Goal: Transaction & Acquisition: Book appointment/travel/reservation

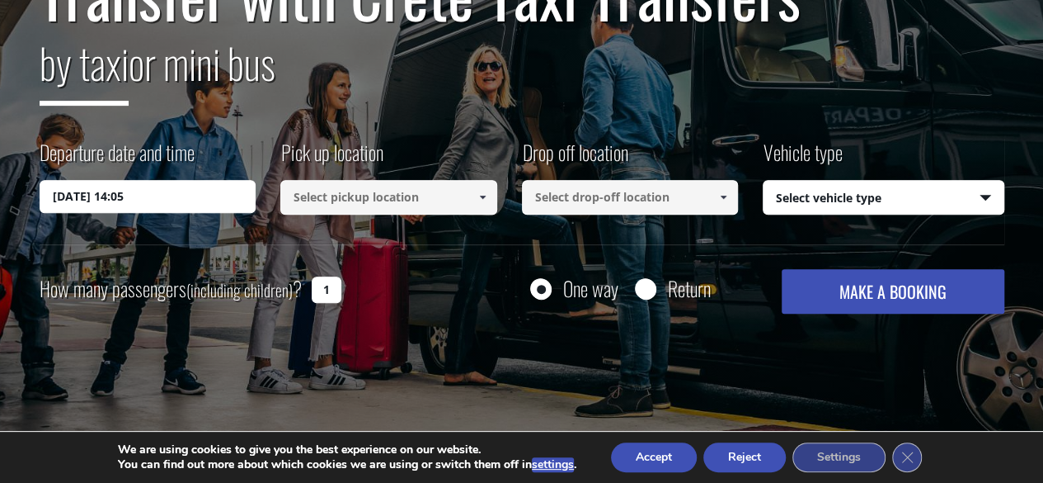
scroll to position [330, 0]
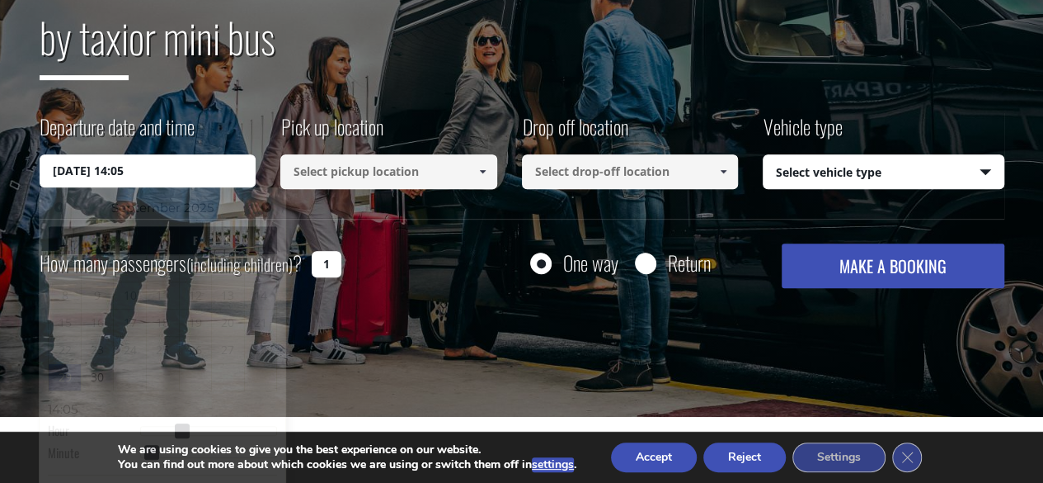
click at [172, 172] on input "29/09/2025 14:05" at bounding box center [148, 170] width 217 height 33
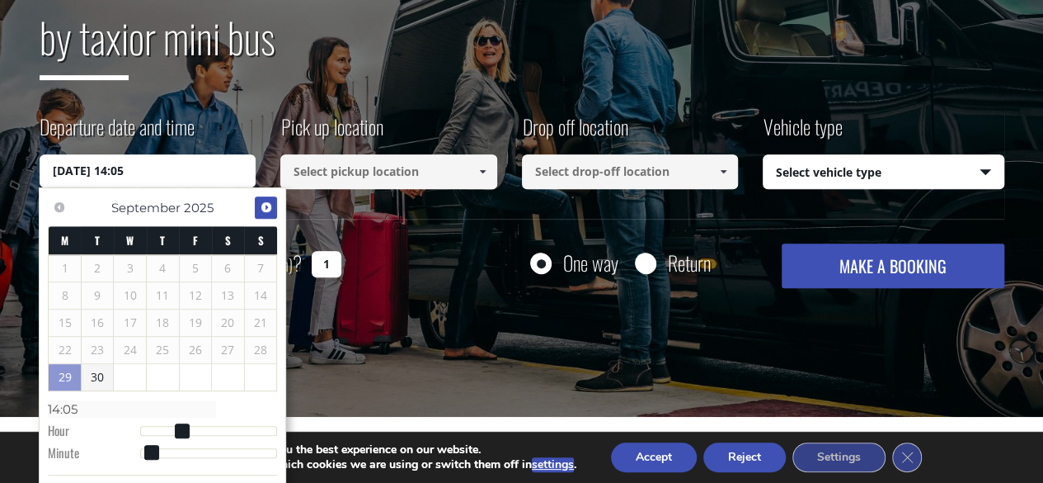
click at [262, 202] on span "Next" at bounding box center [266, 206] width 13 height 13
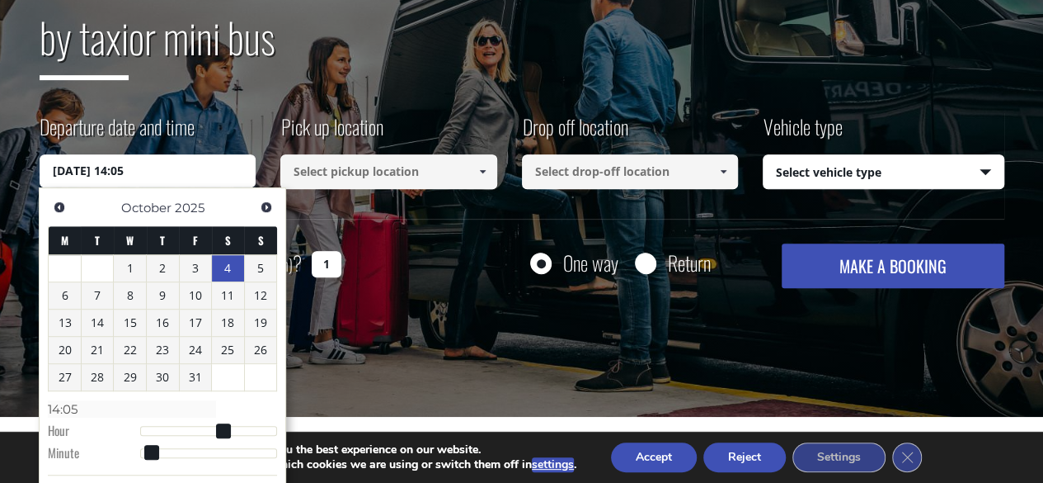
click at [220, 267] on link "4" at bounding box center [228, 268] width 32 height 26
type input "04/10/2025 00:00"
click at [386, 171] on input at bounding box center [388, 171] width 217 height 35
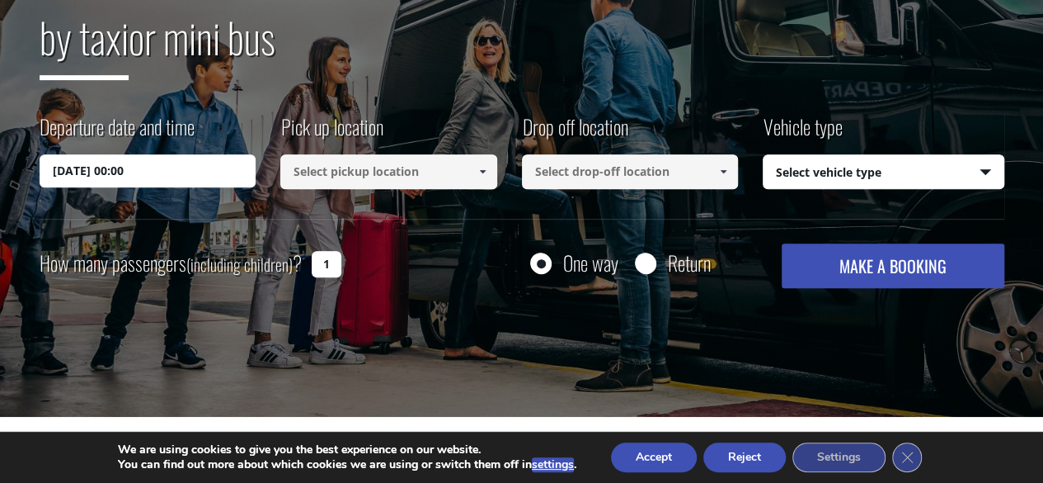
click at [438, 174] on input at bounding box center [388, 171] width 217 height 35
click at [479, 172] on span at bounding box center [482, 171] width 13 height 13
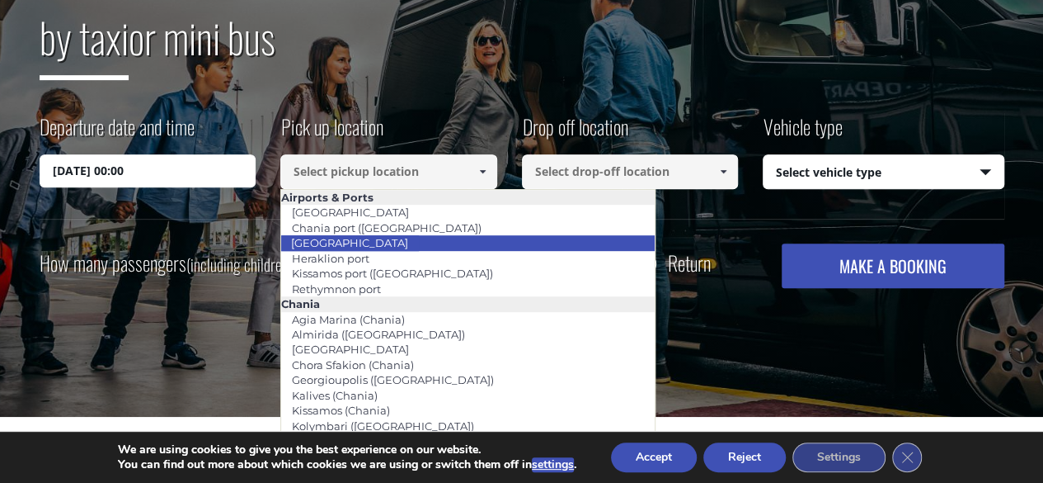
click at [381, 243] on link "[GEOGRAPHIC_DATA]" at bounding box center [349, 242] width 139 height 23
type input "[GEOGRAPHIC_DATA]"
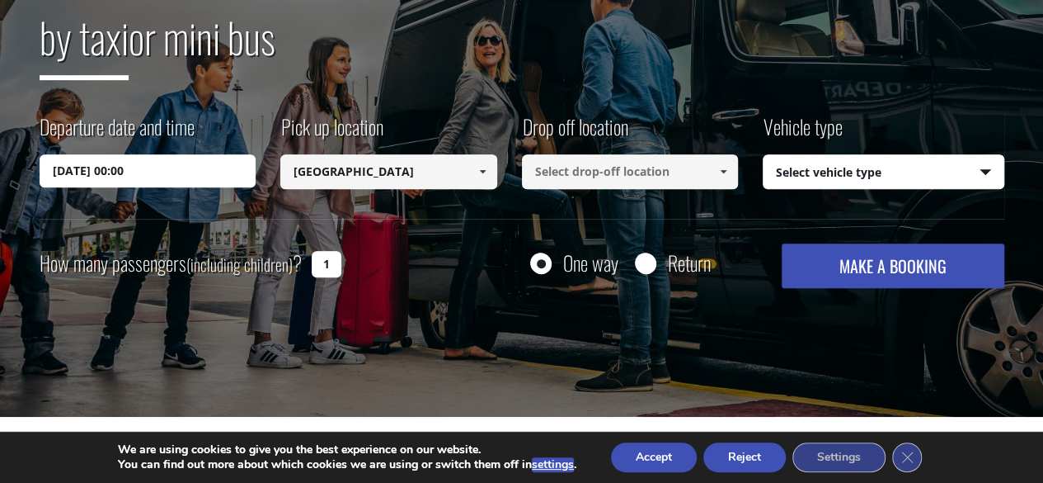
click at [719, 167] on span at bounding box center [723, 171] width 13 height 13
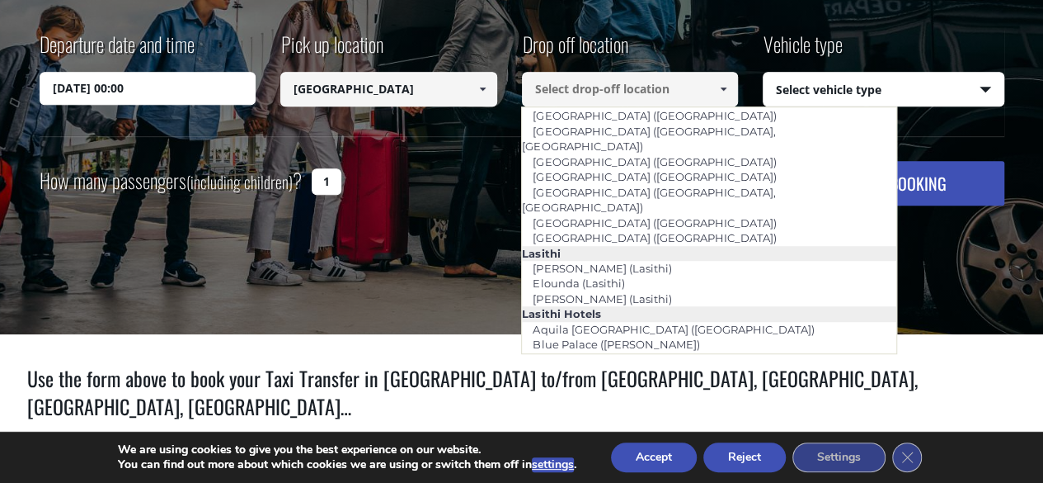
scroll to position [2085, 0]
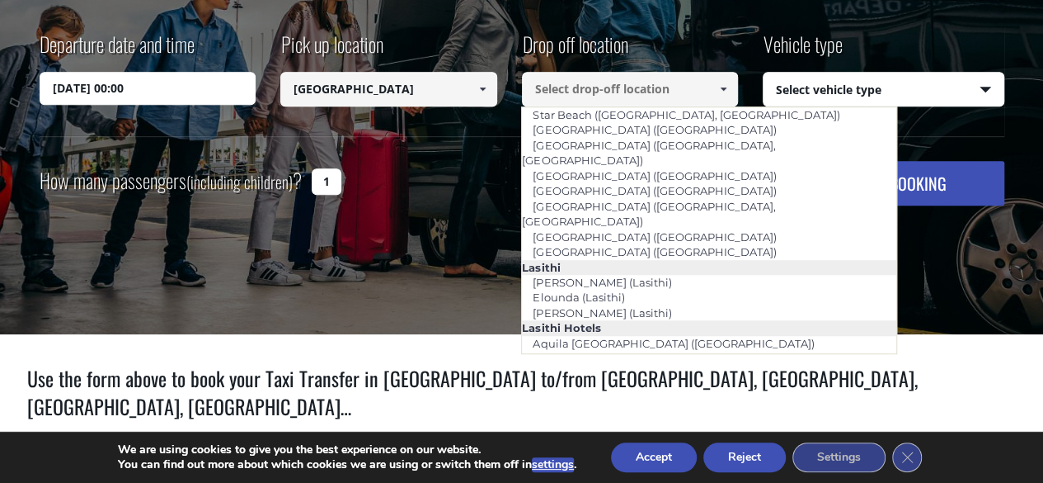
click at [631, 393] on link "Domes of Elounda (Lasithi)" at bounding box center [604, 404] width 167 height 23
type input "Domes of Elounda (Lasithi)"
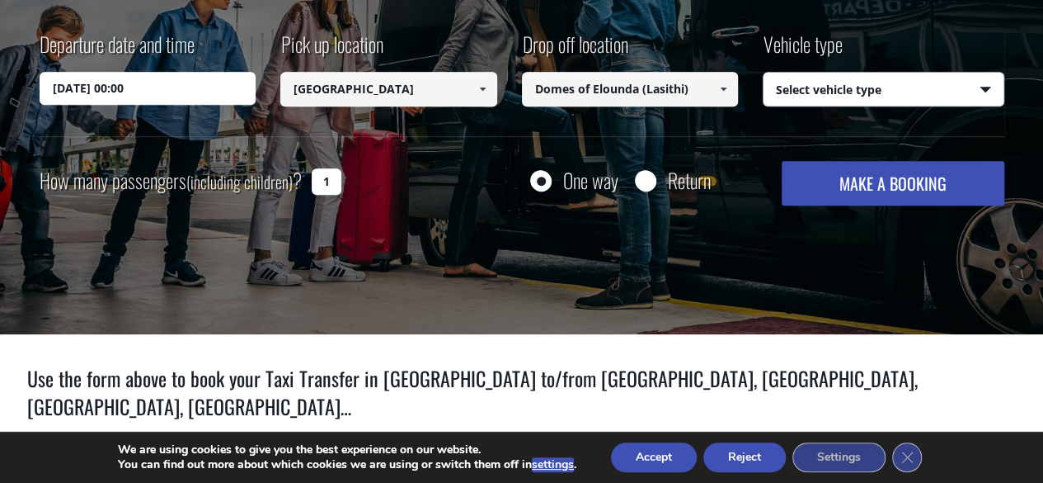
click at [942, 92] on select "Select vehicle type Taxi (4 passengers) Mercedes E Class Mini Van (7 passengers…" at bounding box center [884, 90] width 240 height 35
select select "541"
click at [764, 73] on select "Select vehicle type Taxi (4 passengers) Mercedes E Class Mini Van (7 passengers…" at bounding box center [884, 90] width 240 height 35
click at [328, 182] on input "1" at bounding box center [327, 181] width 30 height 26
type input "5"
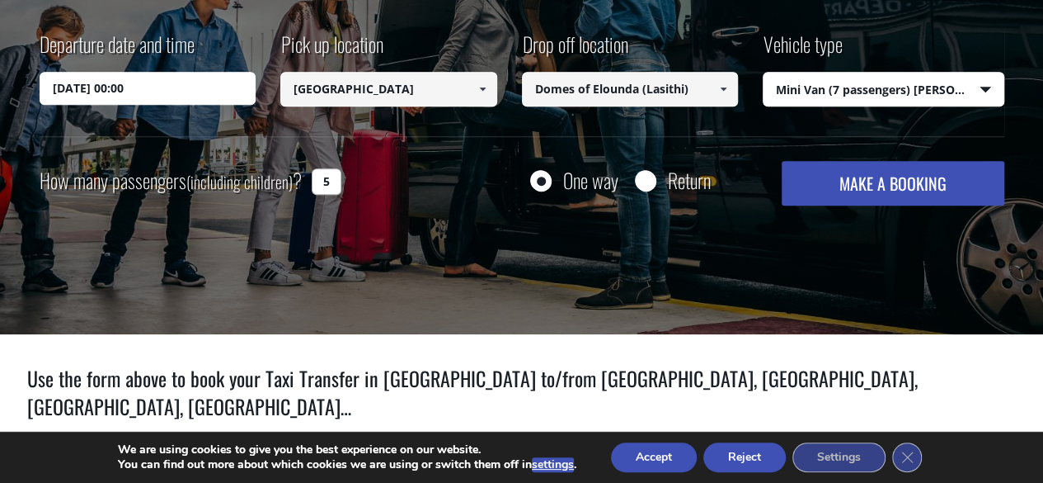
click at [761, 248] on div "Transfer with Crete Taxi Transfers by taxi or mini bus Departure date and time …" at bounding box center [521, 38] width 1043 height 594
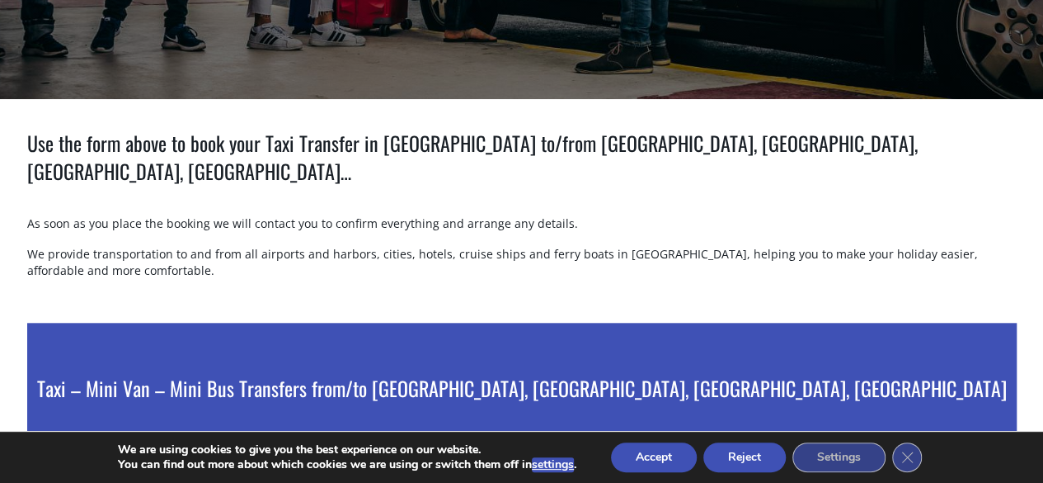
scroll to position [495, 0]
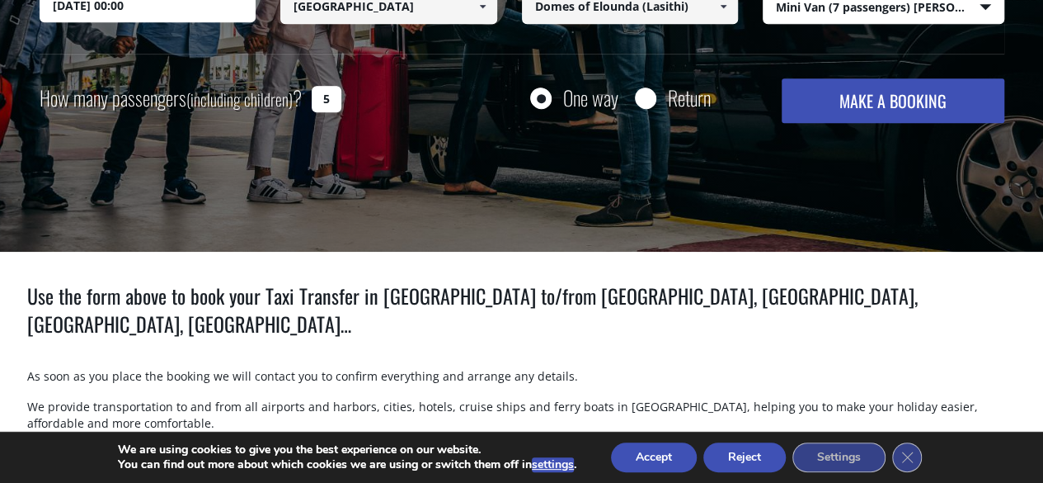
click at [874, 106] on button "MAKE A BOOKING" at bounding box center [893, 100] width 222 height 45
click at [651, 101] on input "Return" at bounding box center [645, 99] width 21 height 21
radio input "true"
type input "Domes of Elounda (Lasithi)"
type input "[GEOGRAPHIC_DATA]"
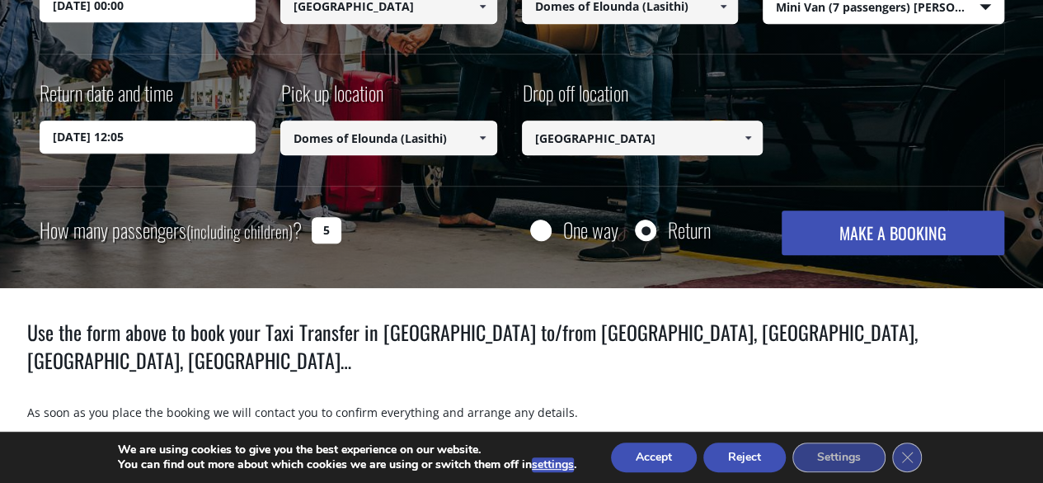
click at [179, 131] on input "30/09/2025 12:05" at bounding box center [148, 136] width 217 height 33
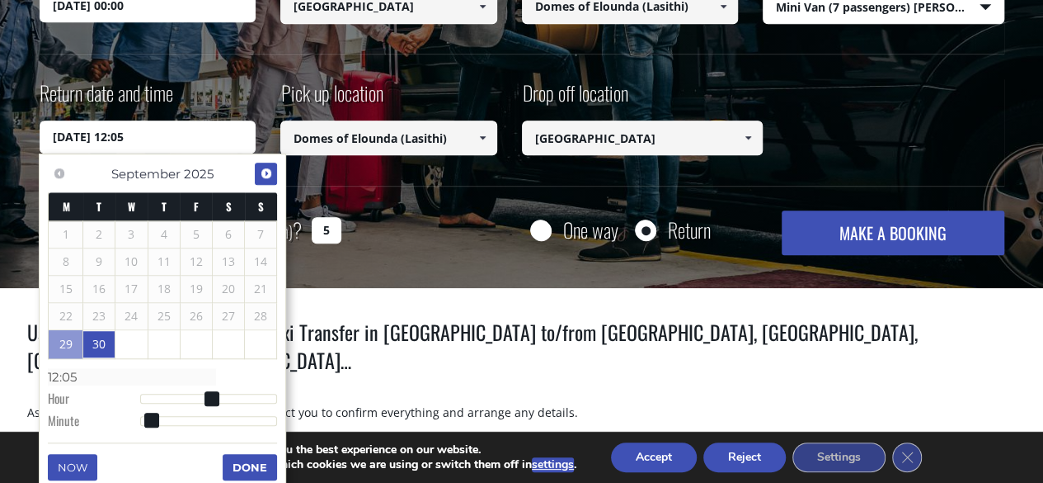
click at [269, 175] on span "Next" at bounding box center [266, 173] width 13 height 13
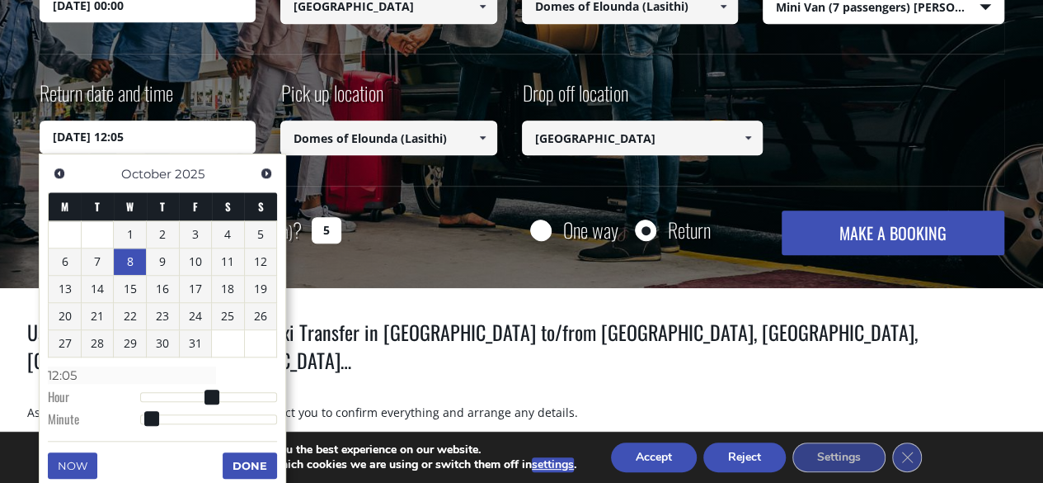
click at [136, 261] on link "8" at bounding box center [130, 261] width 32 height 26
type input "08/10/2025 12:05"
click at [696, 202] on div "Transfer with Crete Taxi Transfers by taxi or mini bus Departure date and time …" at bounding box center [522, 12] width 965 height 486
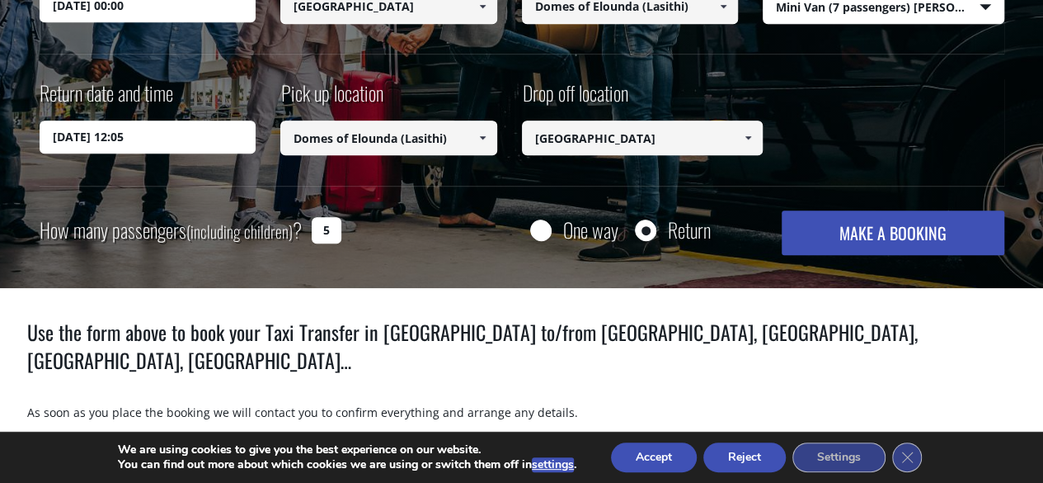
click at [876, 236] on button "MAKE A BOOKING" at bounding box center [893, 232] width 222 height 45
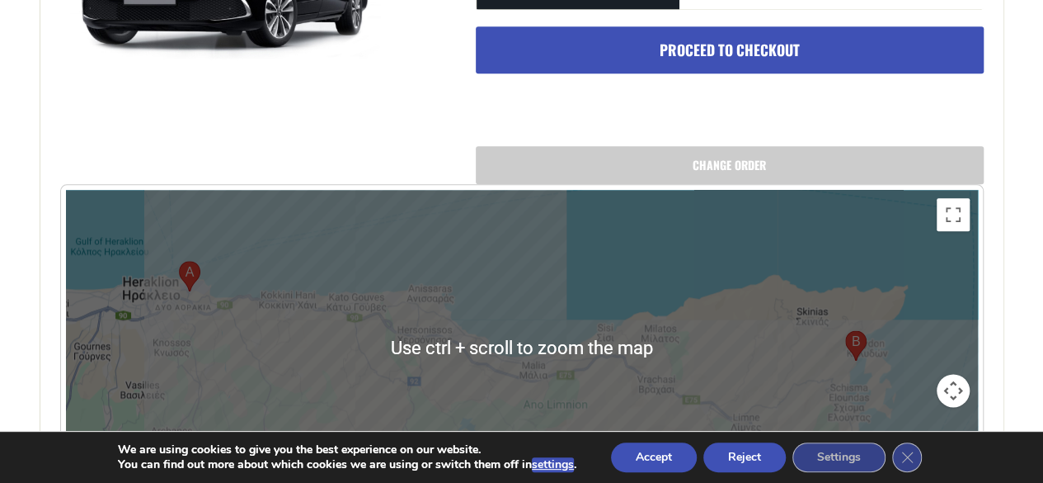
scroll to position [825, 0]
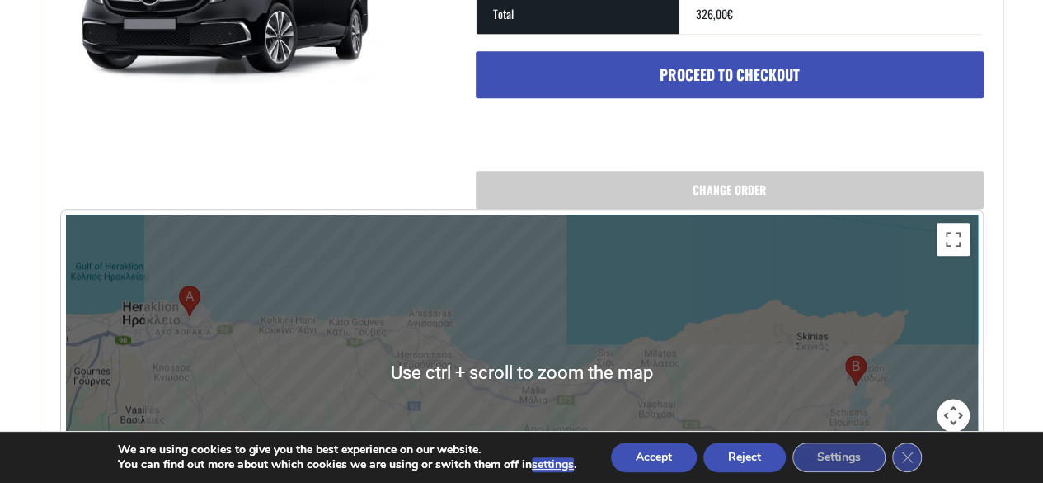
click at [309, 122] on div "Booking Total Subtotal 320,00 € You selected 1 return trip(s), a discount of 10…" at bounding box center [522, 35] width 924 height 346
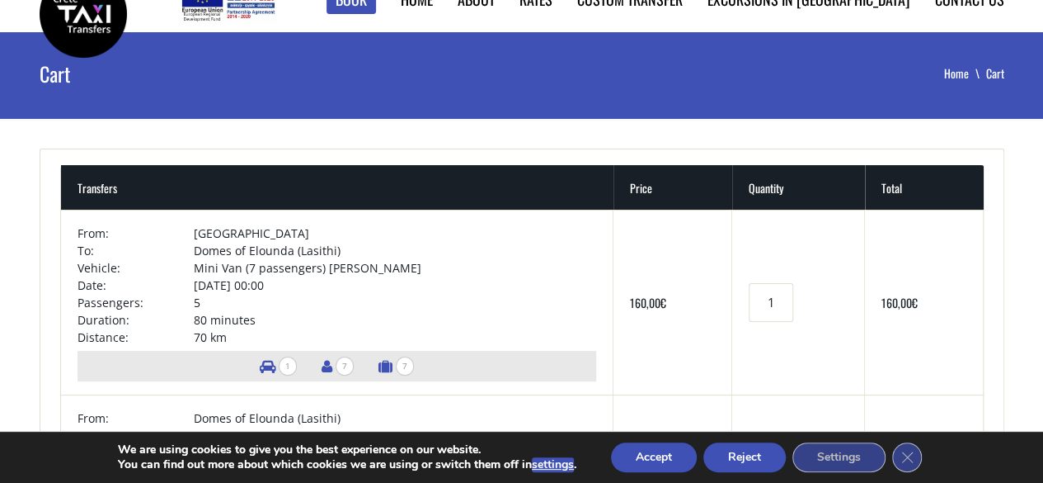
scroll to position [0, 0]
